Goal: Find contact information: Obtain details needed to contact an individual or organization

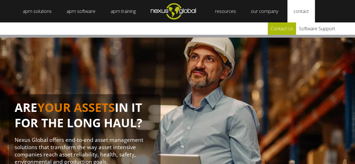
click at [287, 28] on link "Contact Us" at bounding box center [281, 28] width 28 height 12
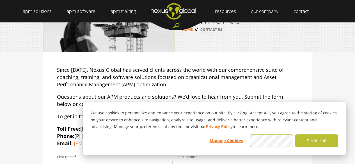
scroll to position [56, 0]
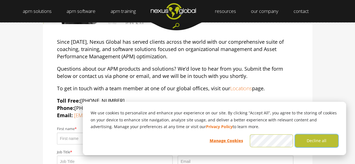
click at [319, 142] on button "Decline all" at bounding box center [316, 140] width 43 height 13
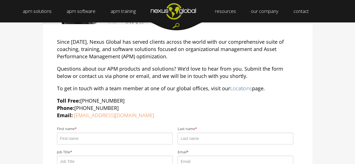
click at [238, 87] on link "Locations" at bounding box center [241, 88] width 22 height 7
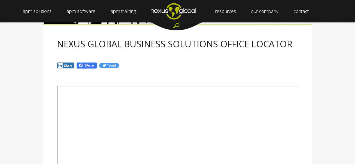
scroll to position [112, 0]
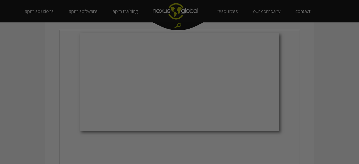
click at [133, 134] on div at bounding box center [181, 83] width 362 height 166
